Goal: Communication & Community: Answer question/provide support

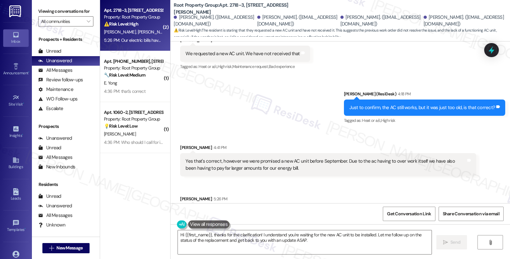
scroll to position [2406, 0]
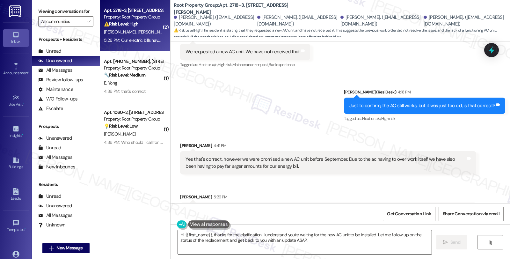
click at [211, 235] on textarea "Hi {{first_name}}, thanks for the clarification! I understand you're waiting fo…" at bounding box center [305, 242] width 254 height 24
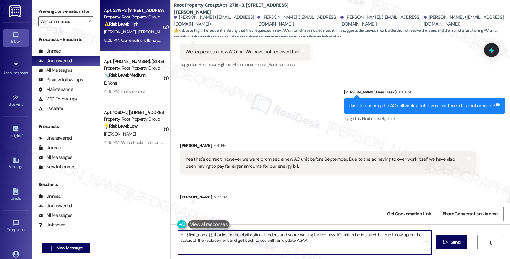
drag, startPoint x: 210, startPoint y: 234, endPoint x: 142, endPoint y: 230, distance: 68.0
click at [142, 230] on div "( 2 ) Apt. 2718-3, [STREET_ADDRESS][PERSON_NAME] Property: Root Property Group …" at bounding box center [305, 129] width 410 height 259
click at [225, 235] on textarea "Thanks for the clarification! I understand you're waiting for the new AC unit t…" at bounding box center [304, 242] width 254 height 24
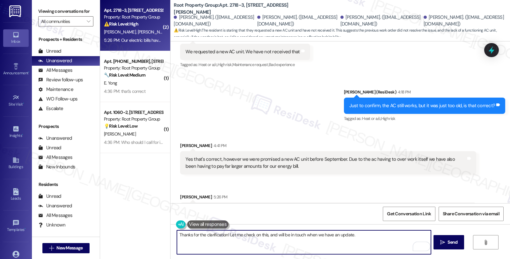
click at [361, 235] on textarea "Thanks for the clarification! Let me check on this, and will be in touch when w…" at bounding box center [304, 242] width 254 height 24
click at [406, 235] on textarea "Thanks for the clarification! Let me check on this, and will be in touch when w…" at bounding box center [304, 242] width 254 height 24
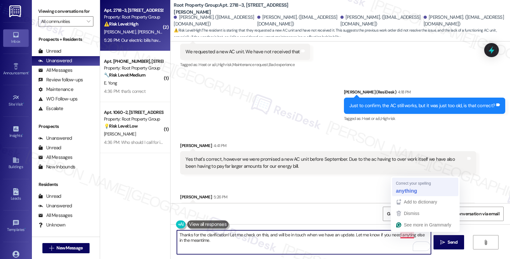
type textarea "Thanks for the clarification! Let me check on this, and will be in touch when w…"
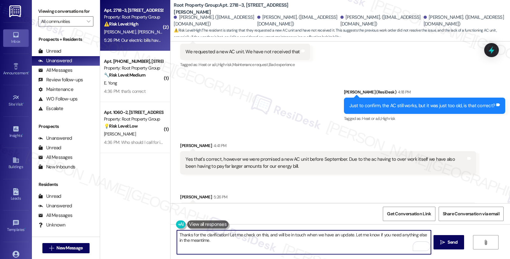
click at [324, 234] on textarea "Thanks for the clarification! Let me check on this, and will be in touch when w…" at bounding box center [304, 242] width 254 height 24
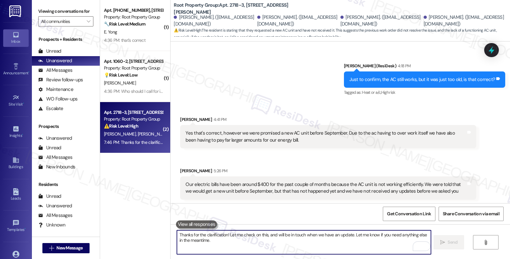
scroll to position [2458, 0]
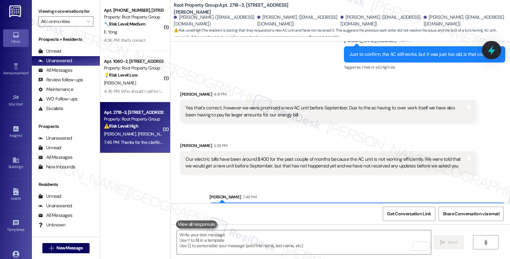
click at [490, 55] on div at bounding box center [491, 50] width 19 height 18
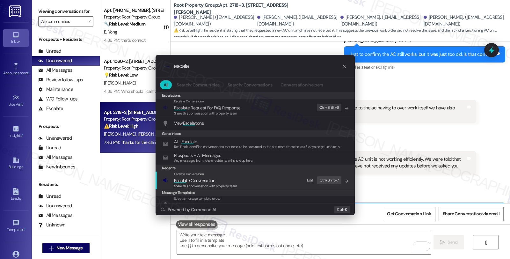
type input "escala"
click at [221, 182] on span "Escala te Conversation" at bounding box center [205, 180] width 63 height 7
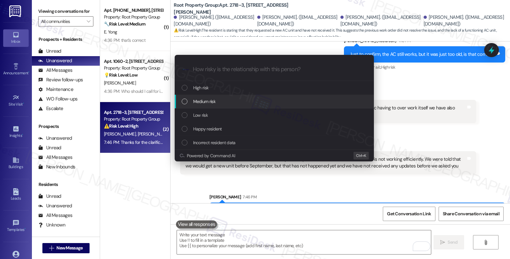
click at [208, 103] on span "Medium risk" at bounding box center [204, 101] width 22 height 7
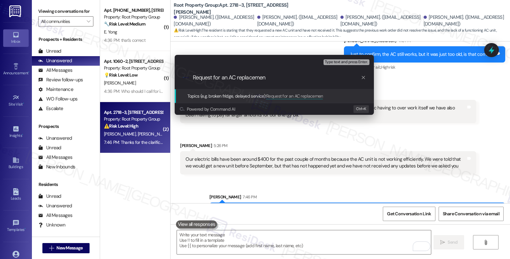
type input "Request for an AC replacement"
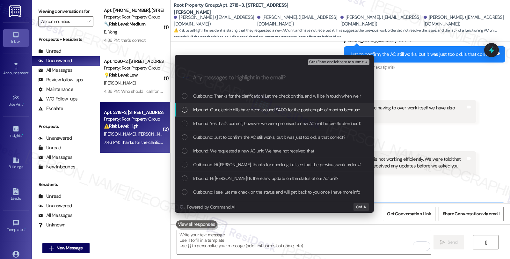
click at [207, 107] on span "Inbound: Our electric bills have been around $400 for the past couple of months…" at bounding box center [454, 109] width 522 height 7
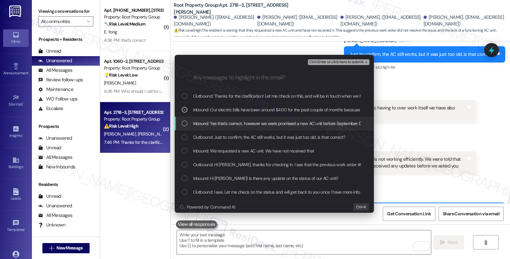
click at [210, 121] on span "Inbound: Yes that's correct, however we were promised a new AC unit before Sept…" at bounding box center [377, 123] width 368 height 7
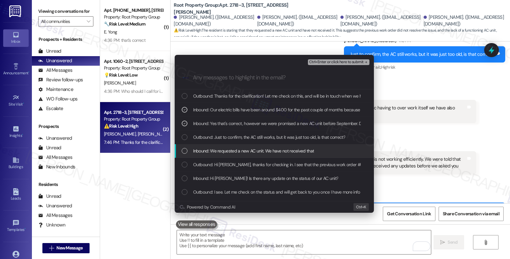
click at [221, 148] on span "Inbound: We requested a new AC unit. We have not received that" at bounding box center [253, 150] width 121 height 7
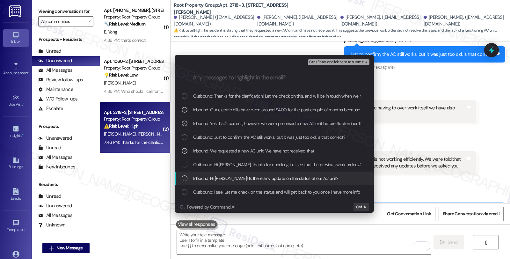
click at [215, 177] on span "Inbound: Hi [PERSON_NAME]! Is there any update on the status of our AC unit?" at bounding box center [265, 178] width 145 height 7
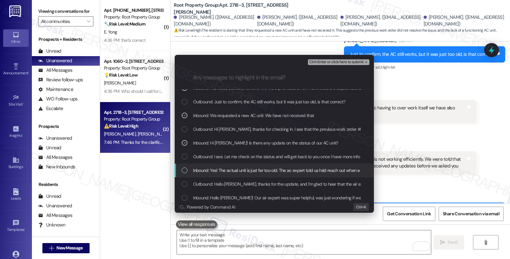
click at [251, 171] on span "Inbound: Yes! The actual unit is just far too old. The ac expert told us he'd r…" at bounding box center [335, 170] width 284 height 7
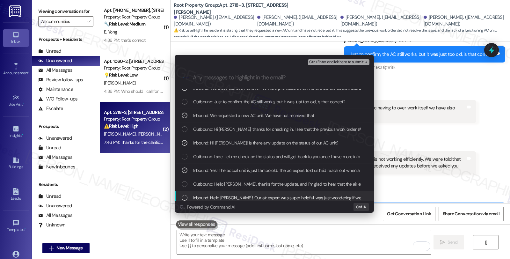
click at [254, 198] on span "Inbound: Hello [PERSON_NAME]! Our air expert was super helpful, was just wonder…" at bounding box center [326, 197] width 266 height 7
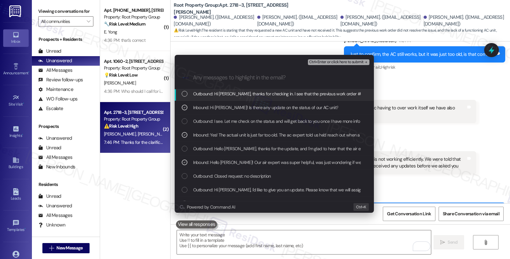
click at [319, 62] on span "Ctrl+Enter or click here to submit" at bounding box center [336, 62] width 54 height 4
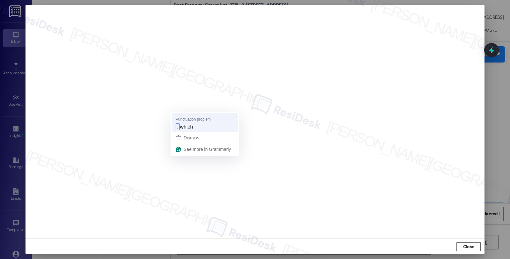
click at [181, 129] on span "which" at bounding box center [186, 126] width 13 height 7
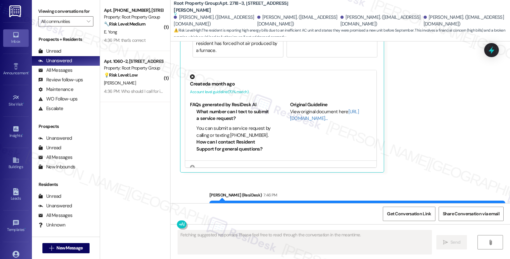
scroll to position [2720, 0]
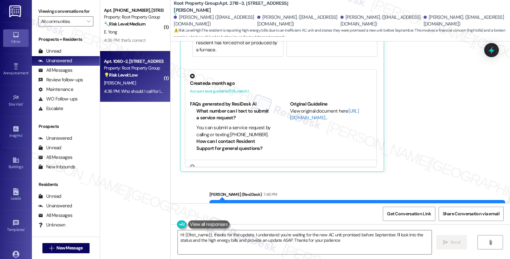
type textarea "Hi {{first_name}}, thanks for the update. I understand you're waiting for the n…"
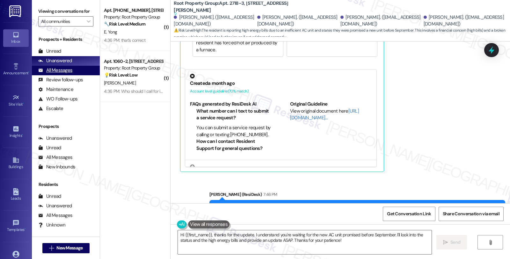
click at [64, 74] on div "All Messages" at bounding box center [55, 70] width 34 height 7
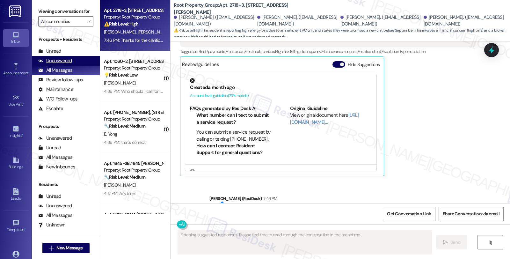
scroll to position [2561, 0]
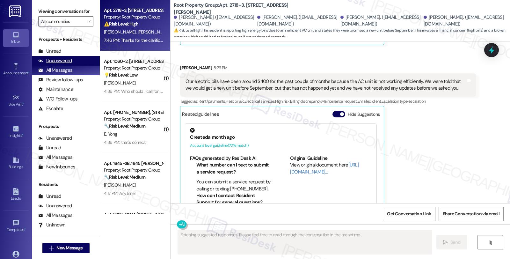
click at [65, 64] on div "Unanswered" at bounding box center [55, 60] width 34 height 7
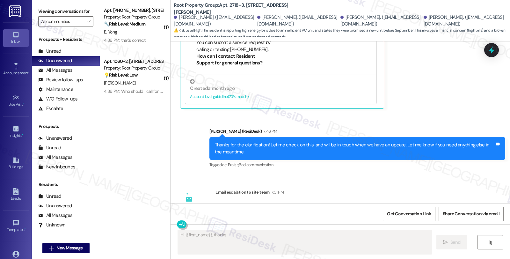
scroll to position [2752, 0]
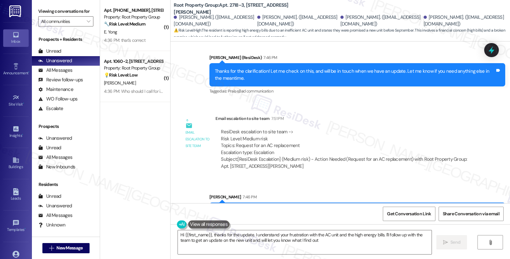
type textarea "Hi {{first_name}}, thanks for the update. I understand your frustration with th…"
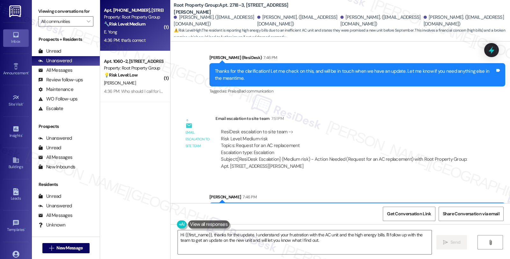
click at [138, 39] on div "4:36 PM: that's correct 4:36 PM: that's correct" at bounding box center [124, 40] width 41 height 6
type textarea "Fetching suggested responses. Please feel free to read through the conversation…"
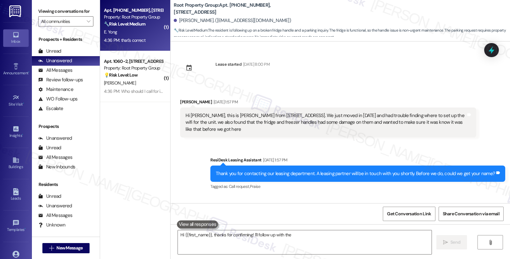
scroll to position [911, 0]
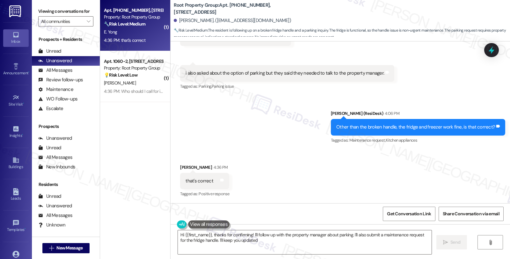
type textarea "Hi {{first_name}}, thanks for confirming! I'll follow up with the property mana…"
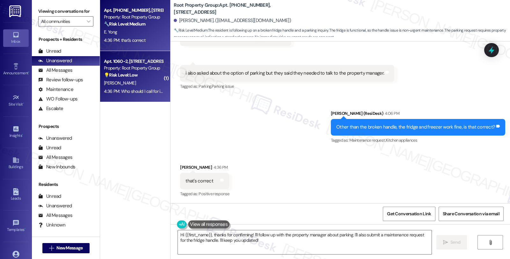
click at [156, 70] on div "Property: Root Property Group" at bounding box center [133, 68] width 59 height 7
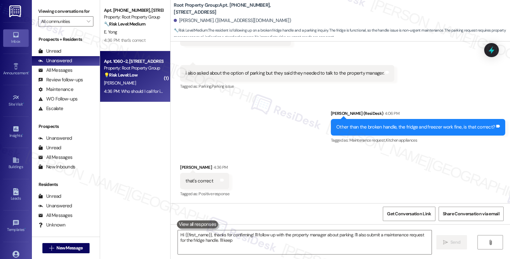
type textarea "Hi {{first_name}}, thanks for confirming! I'll follow up with the property mana…"
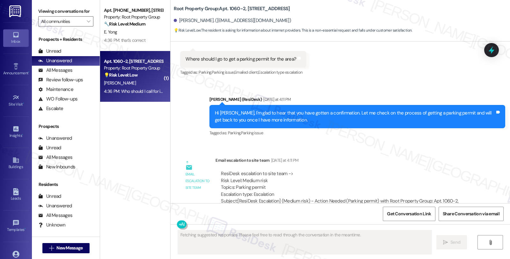
scroll to position [829, 0]
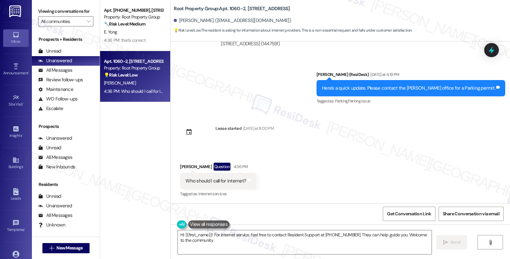
type textarea "Hi {{first_name}}! For internet service, feel free to contact Resident Support …"
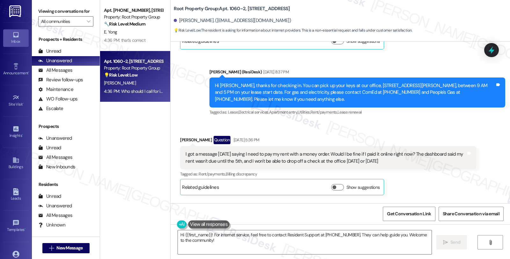
scroll to position [212, 0]
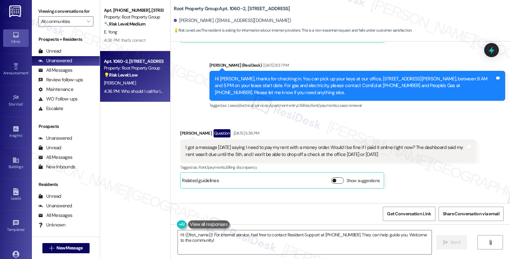
click at [335, 181] on button "Show suggestions" at bounding box center [337, 180] width 13 height 6
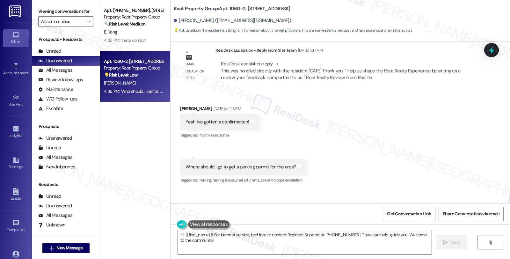
scroll to position [673, 0]
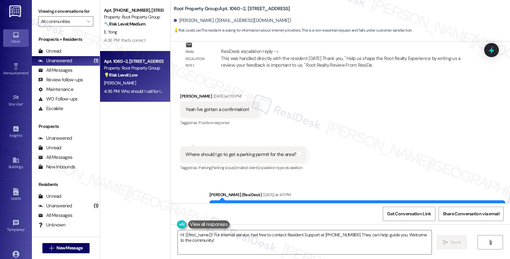
click at [414, 118] on div "Received via SMS [PERSON_NAME] [DATE] at 1:13 PM Yeah I've gotten a confirmatio…" at bounding box center [339, 127] width 339 height 99
click at [426, 107] on div "Received via SMS [PERSON_NAME] [DATE] at 1:13 PM Yeah I've gotten a confirmatio…" at bounding box center [339, 127] width 339 height 99
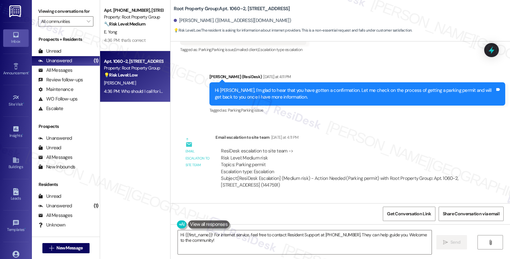
scroll to position [826, 0]
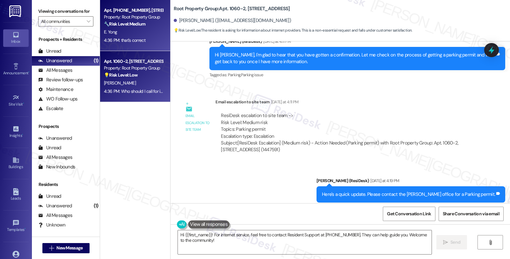
click at [153, 39] on div "4:36 PM: that's correct 4:36 PM: that's correct" at bounding box center [133, 40] width 60 height 8
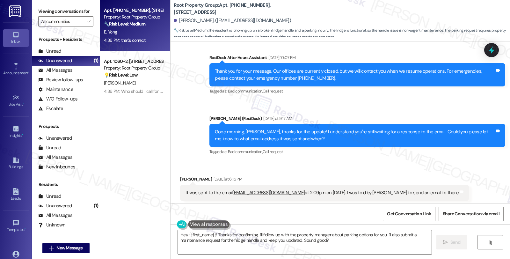
scroll to position [486, 0]
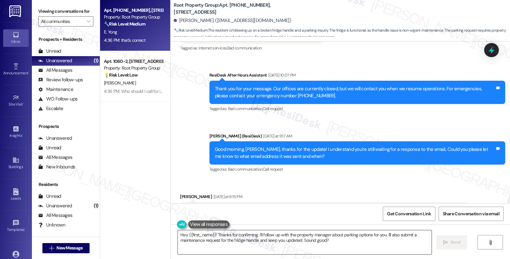
click at [178, 236] on textarea "Hey {{first_name}}! Thanks for confirming. I'll follow up with the property man…" at bounding box center [305, 242] width 254 height 24
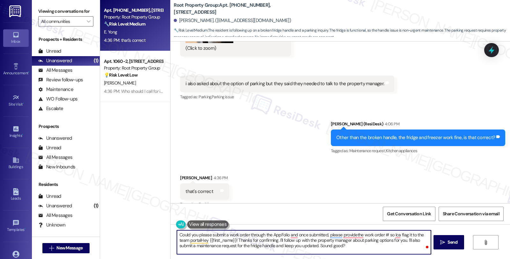
scroll to position [911, 0]
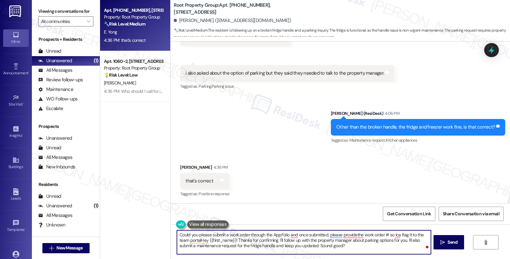
click at [342, 247] on textarea "Could you please submit a work order through the AppFolio and once submitted, p…" at bounding box center [304, 242] width 254 height 24
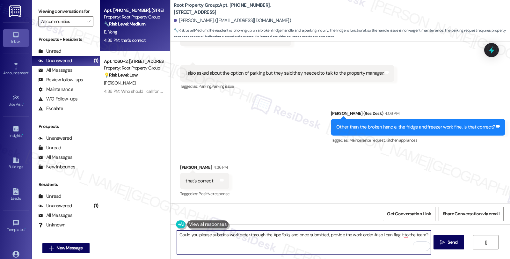
click at [421, 233] on textarea "Could you please submit a work order through the AppFolio, and once submitted, …" at bounding box center [304, 242] width 254 height 24
type textarea "Could you please submit a work order through the AppFolio, and once submitted, …"
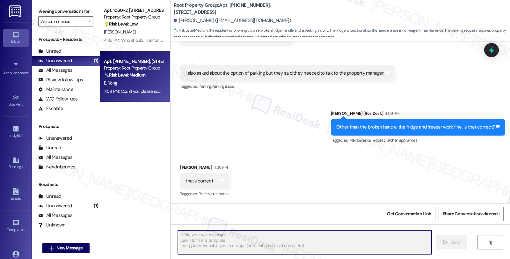
scroll to position [962, 0]
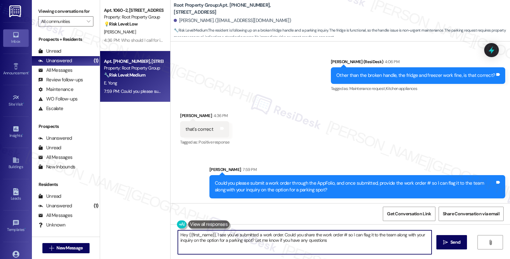
type textarea "Hey {{first_name}}, I see you've submitted a work order. Could you share the wo…"
